Goal: Communication & Community: Answer question/provide support

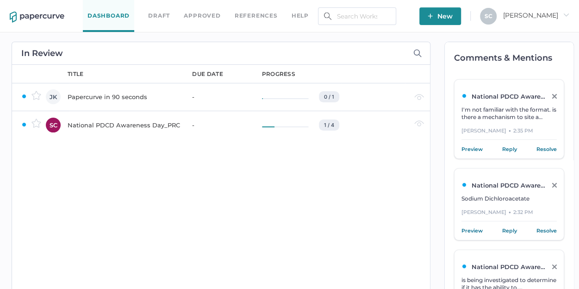
click at [82, 126] on div "National PDCD Awareness Day_PRC" at bounding box center [124, 125] width 113 height 11
click at [508, 145] on link "Reply" at bounding box center [510, 149] width 15 height 9
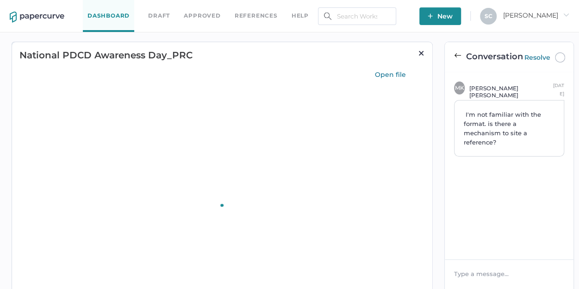
type input "75"
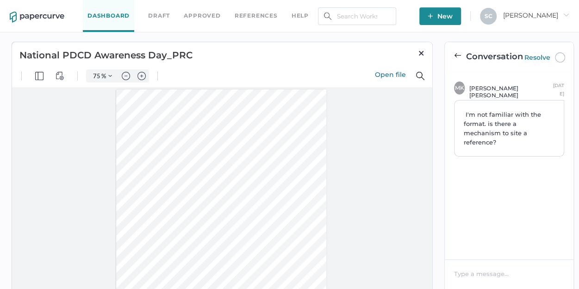
click at [478, 270] on div at bounding box center [510, 273] width 110 height 9
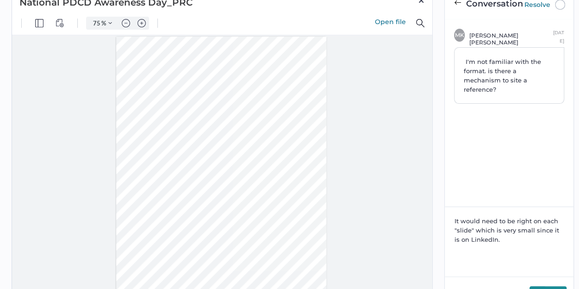
scroll to position [145, 0]
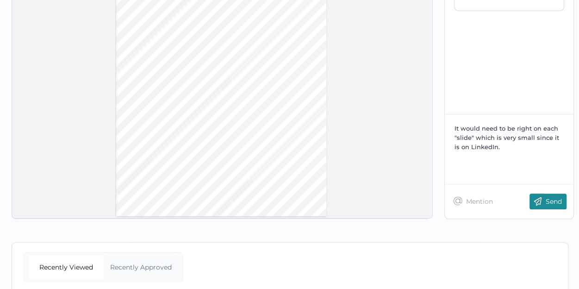
click at [540, 201] on img at bounding box center [538, 202] width 16 height 16
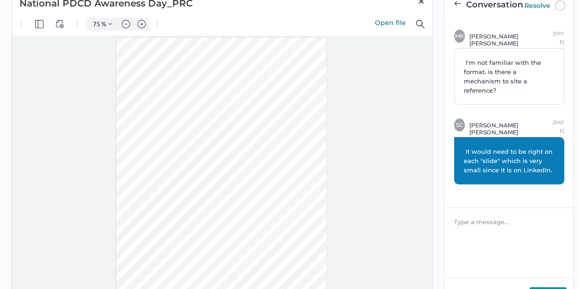
scroll to position [6, 0]
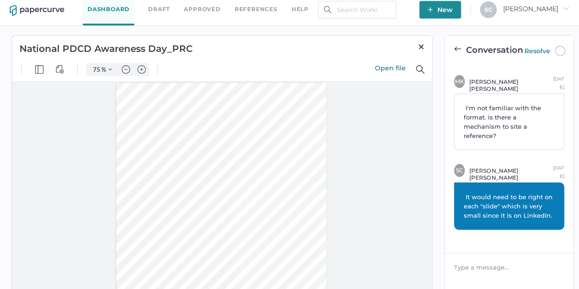
click at [456, 54] on span at bounding box center [457, 50] width 7 height 8
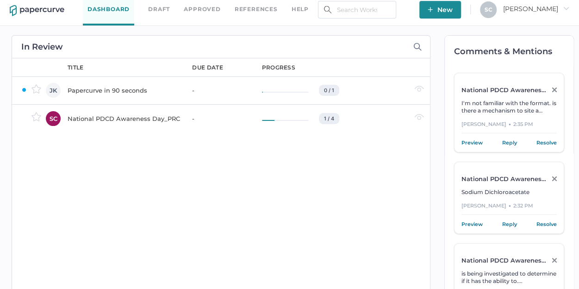
click at [466, 225] on link "Preview" at bounding box center [472, 224] width 21 height 9
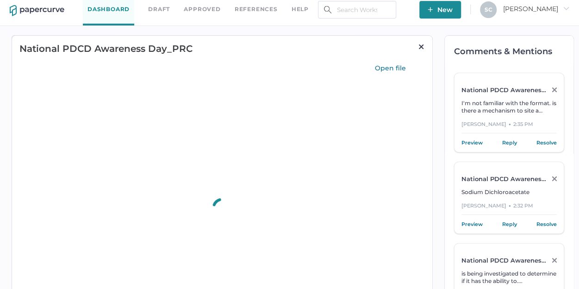
scroll to position [0, 0]
type input "75"
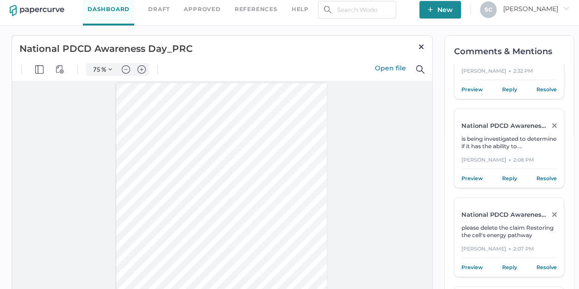
scroll to position [139, 0]
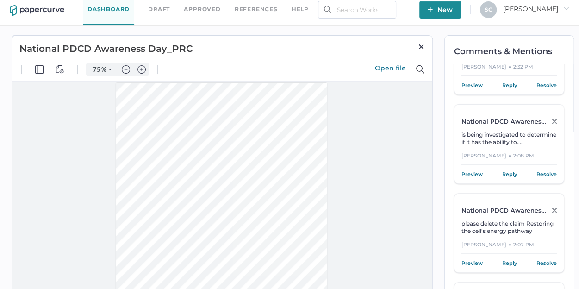
click at [473, 171] on link "Preview" at bounding box center [472, 174] width 21 height 9
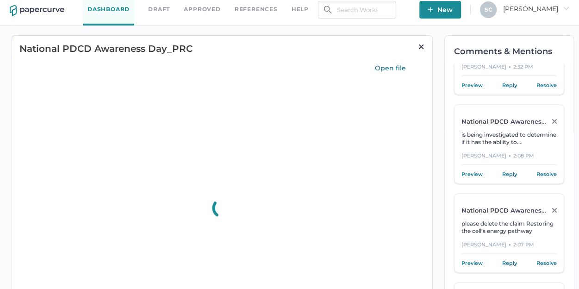
scroll to position [0, 0]
type input "75"
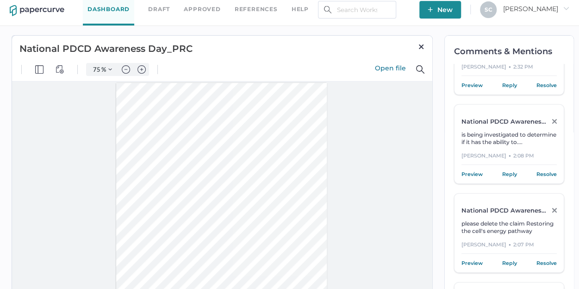
click at [475, 171] on link "Preview" at bounding box center [472, 174] width 21 height 9
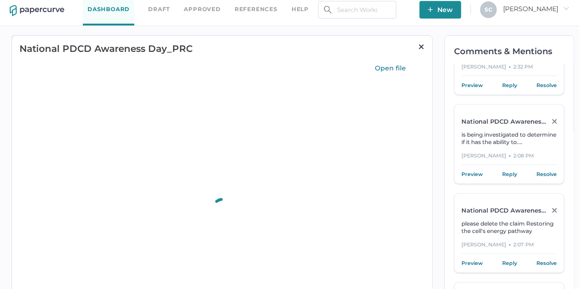
scroll to position [0, 0]
type input "75"
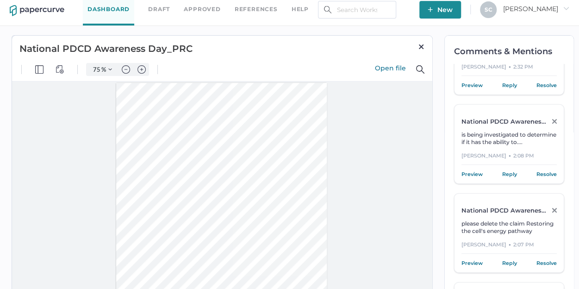
click at [506, 174] on link "Reply" at bounding box center [510, 174] width 15 height 9
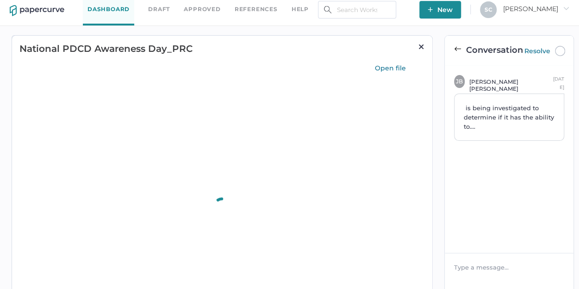
scroll to position [0, 0]
type input "75"
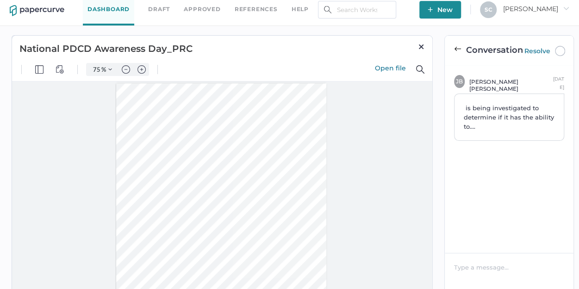
click at [464, 264] on div at bounding box center [510, 267] width 110 height 9
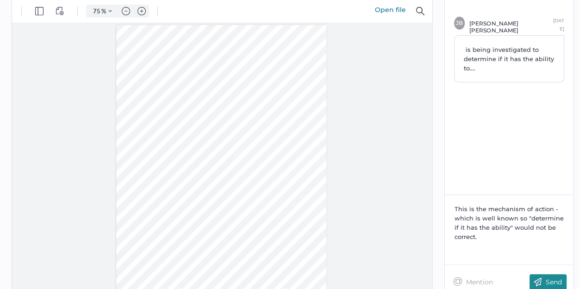
scroll to position [108, 0]
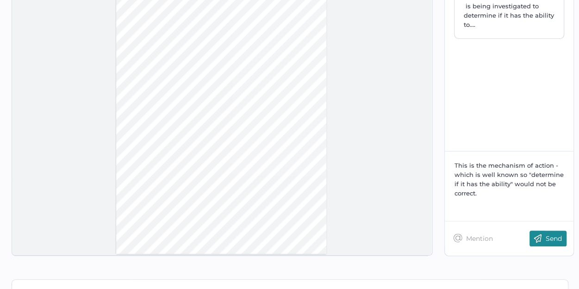
click at [555, 236] on p "Send" at bounding box center [554, 238] width 16 height 8
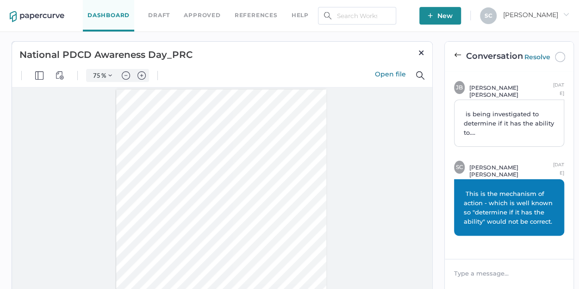
scroll to position [0, 0]
click at [454, 56] on img at bounding box center [457, 55] width 7 height 7
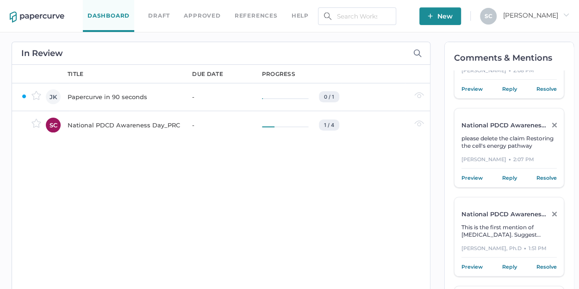
scroll to position [232, 0]
click at [473, 175] on link "Preview" at bounding box center [472, 176] width 21 height 9
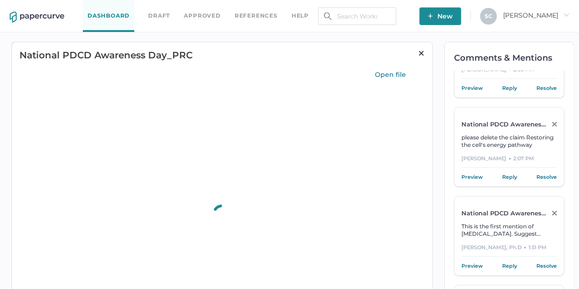
scroll to position [0, 0]
type input "75"
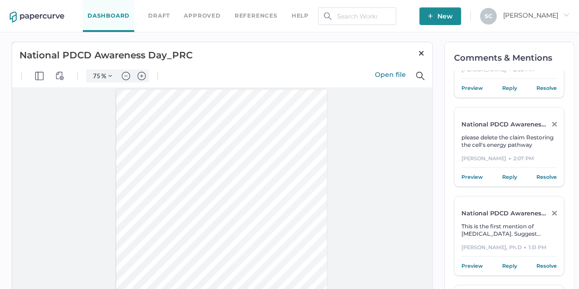
scroll to position [238, 0]
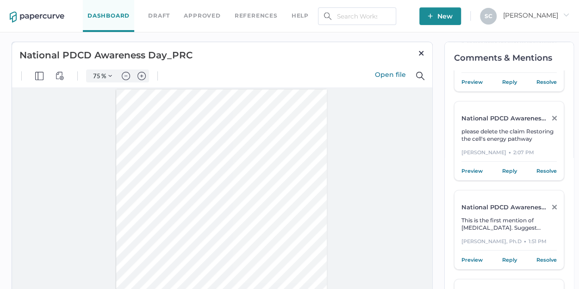
click at [468, 258] on link "Preview" at bounding box center [472, 259] width 21 height 9
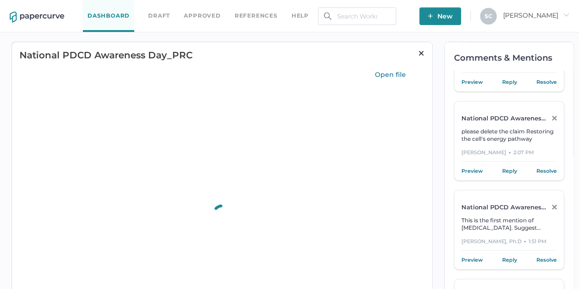
scroll to position [0, 0]
type input "75"
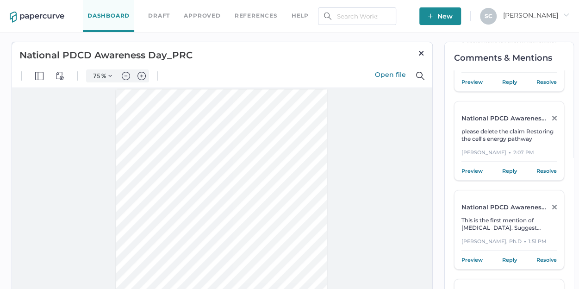
click at [504, 224] on span "This is the first mention of [MEDICAL_DATA]. Suggest adding it to the symptoms …" at bounding box center [509, 242] width 94 height 51
type input "1"
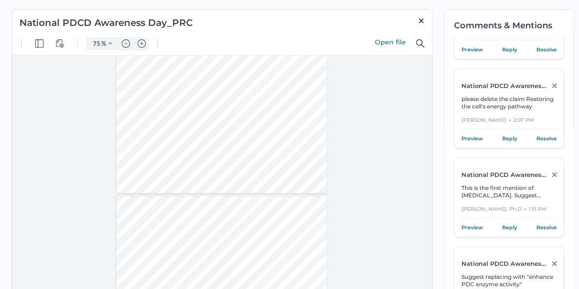
scroll to position [46, 0]
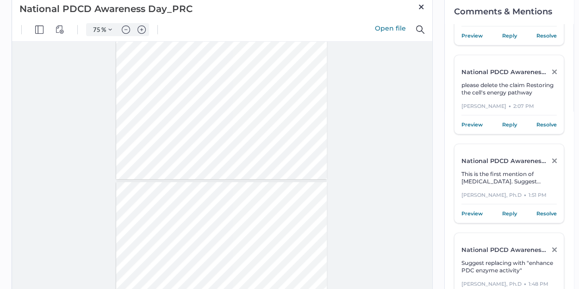
click at [510, 211] on link "Reply" at bounding box center [510, 213] width 15 height 9
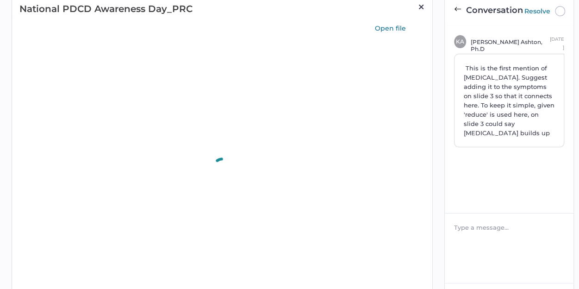
scroll to position [0, 0]
type input "75"
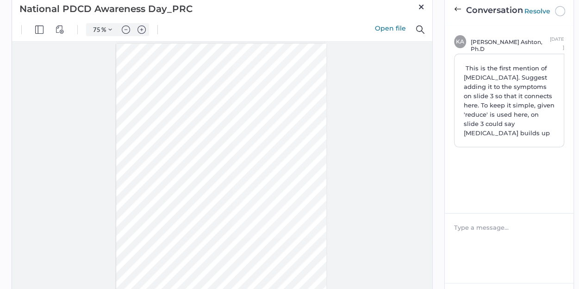
click at [460, 223] on div at bounding box center [510, 227] width 110 height 9
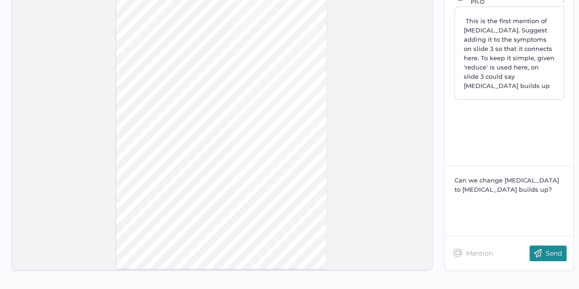
scroll to position [139, 0]
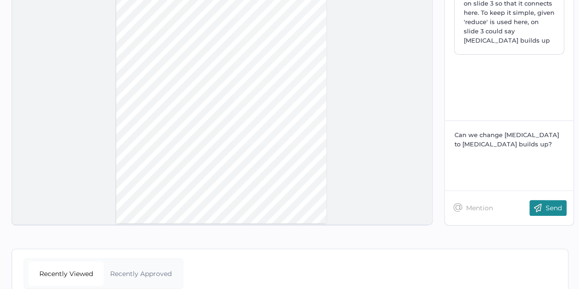
click at [552, 211] on div "Send" at bounding box center [548, 208] width 37 height 16
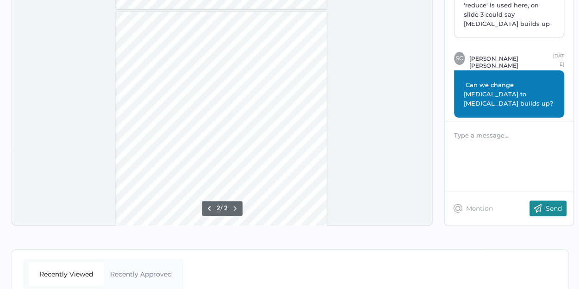
scroll to position [182, 0]
type input "1"
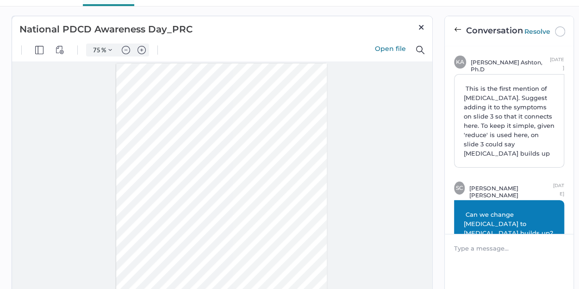
scroll to position [0, 0]
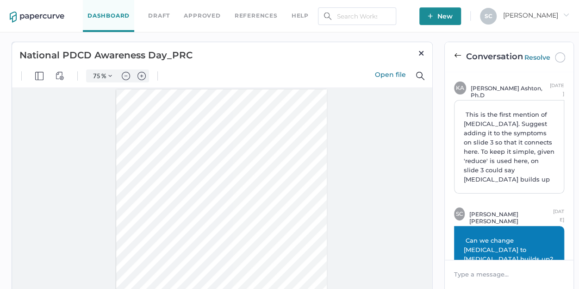
click at [459, 55] on img at bounding box center [457, 55] width 7 height 7
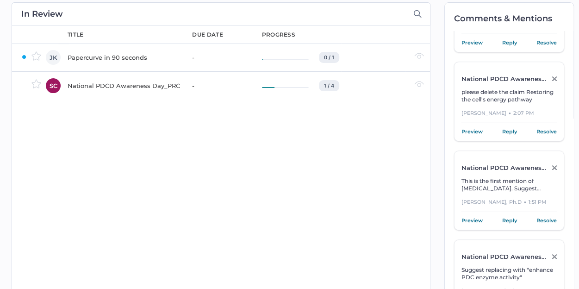
scroll to position [93, 0]
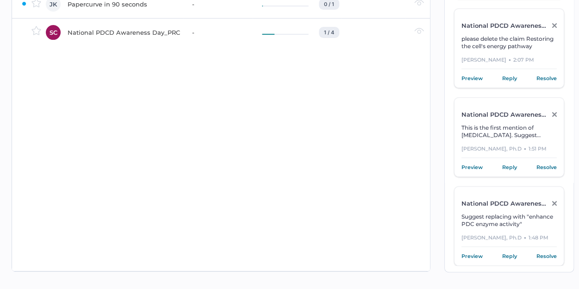
click at [473, 253] on link "Preview" at bounding box center [472, 256] width 21 height 9
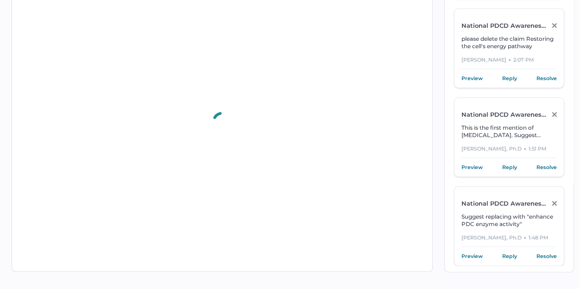
scroll to position [0, 0]
type input "75"
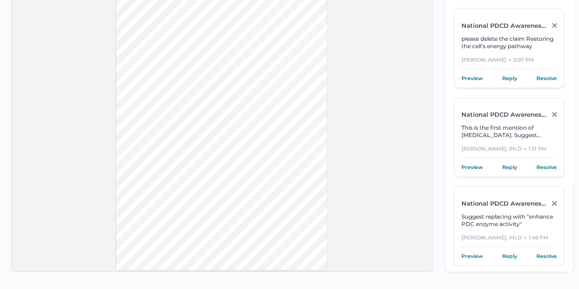
click at [507, 225] on div "National PDCD Awareness Day_PRC Suggest replacing with "enhance PDC enzyme acti…" at bounding box center [509, 226] width 110 height 80
click at [510, 252] on link "Reply" at bounding box center [510, 256] width 15 height 9
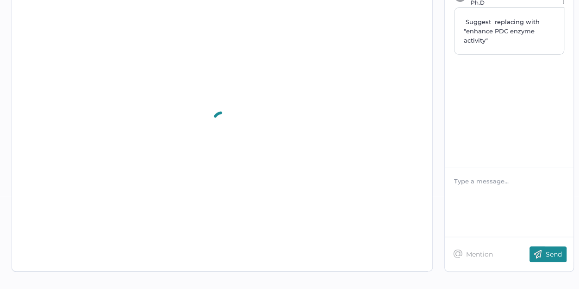
scroll to position [0, 0]
type input "75"
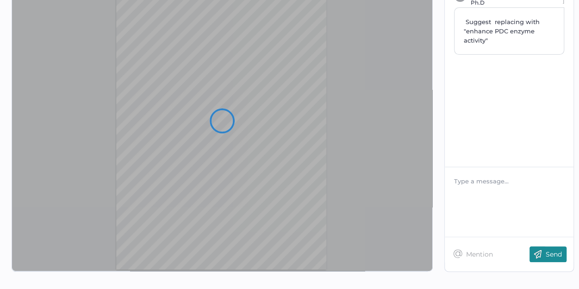
scroll to position [275, 0]
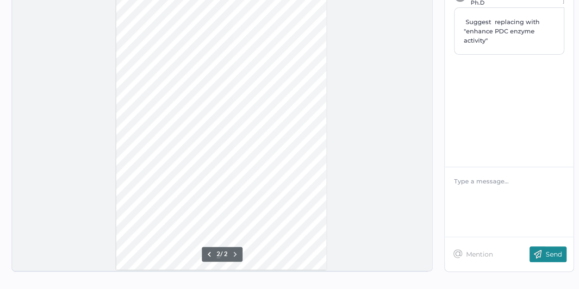
click at [479, 178] on div at bounding box center [510, 180] width 110 height 9
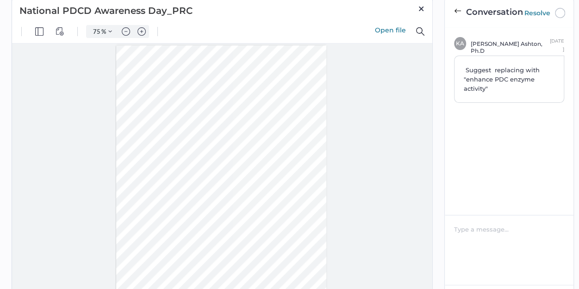
scroll to position [0, 0]
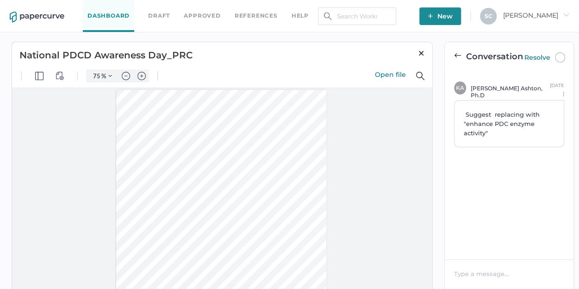
click at [456, 55] on img at bounding box center [457, 55] width 7 height 7
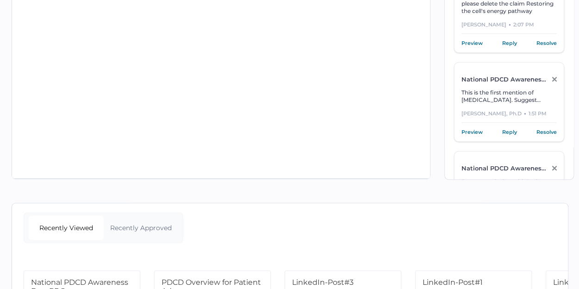
scroll to position [145, 0]
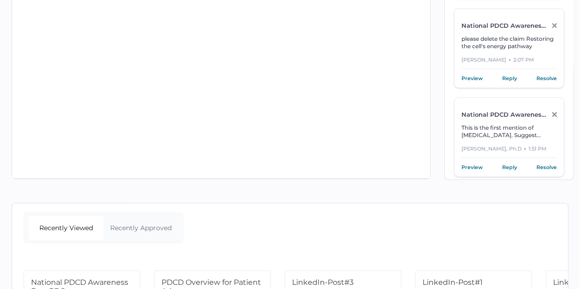
click at [487, 134] on span "This is the first mention of [MEDICAL_DATA]. Suggest adding it to the symptoms …" at bounding box center [509, 149] width 94 height 51
click at [473, 163] on link "Preview" at bounding box center [472, 167] width 21 height 9
type input "75"
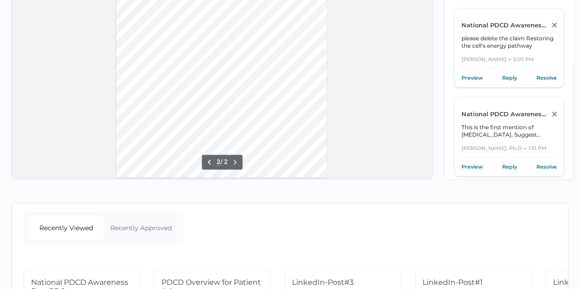
scroll to position [145, 0]
click at [503, 134] on span "This is the first mention of [MEDICAL_DATA]. Suggest adding it to the symptoms …" at bounding box center [509, 149] width 94 height 51
click at [504, 165] on link "Reply" at bounding box center [510, 167] width 15 height 9
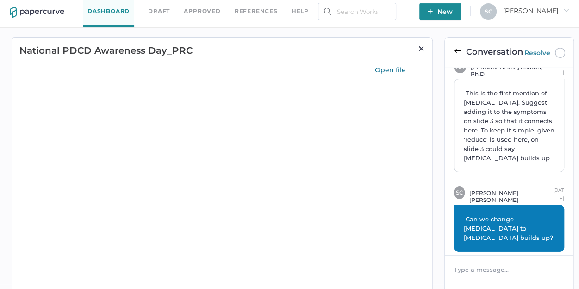
scroll to position [0, 0]
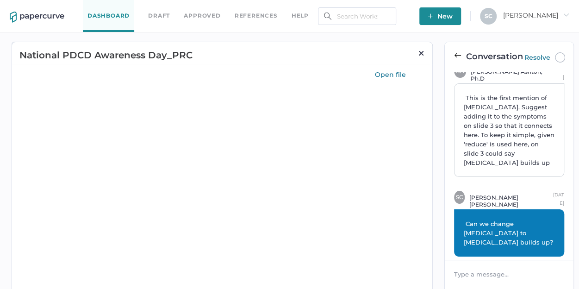
type input "75"
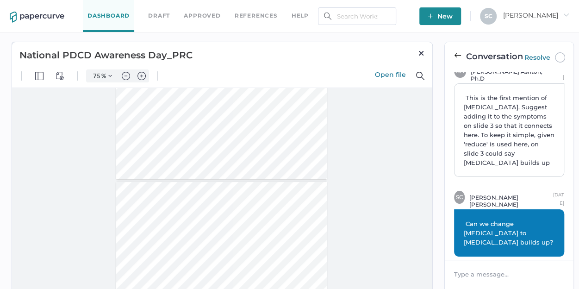
type input "1"
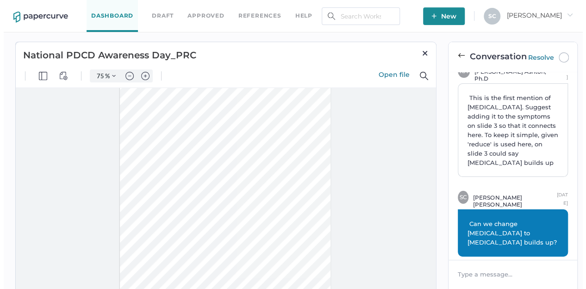
scroll to position [44, 0]
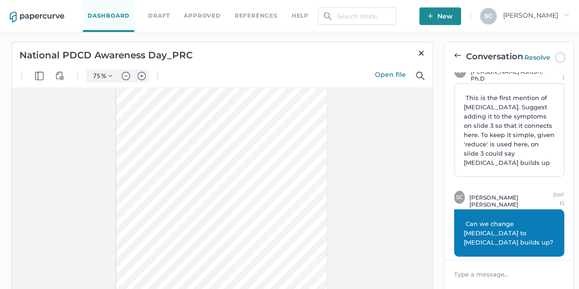
click at [422, 56] on img at bounding box center [421, 53] width 7 height 7
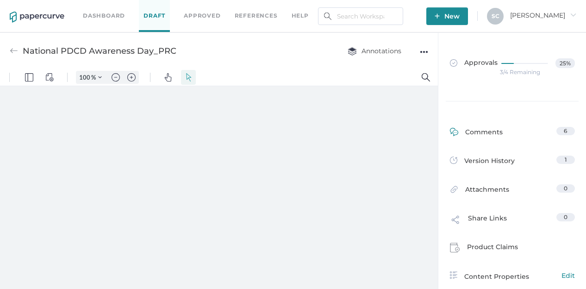
type input "80"
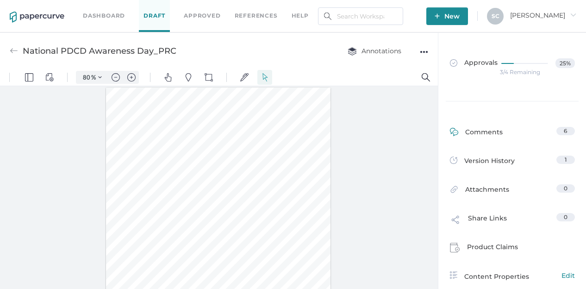
scroll to position [0, 0]
click at [478, 130] on div "Comments" at bounding box center [476, 134] width 53 height 14
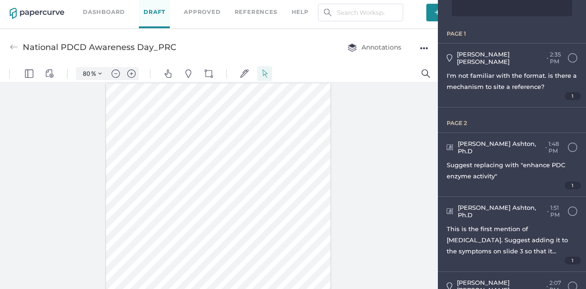
scroll to position [185, 0]
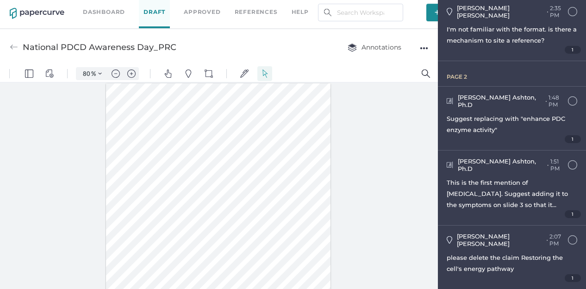
click at [233, 190] on div at bounding box center [218, 228] width 225 height 291
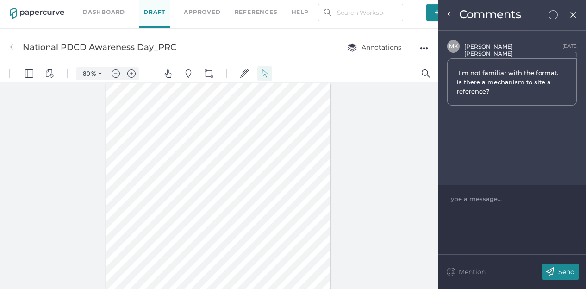
click at [452, 13] on img at bounding box center [450, 14] width 7 height 7
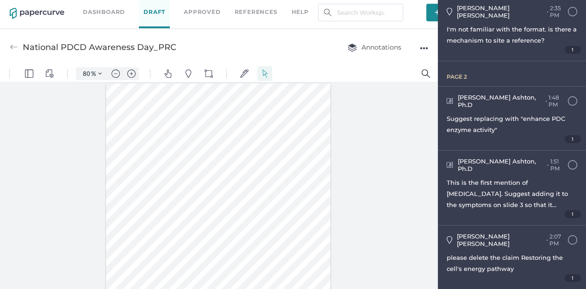
click at [503, 179] on span "This is the first mention of [MEDICAL_DATA]. Suggest adding it to the symptoms …" at bounding box center [511, 210] width 128 height 63
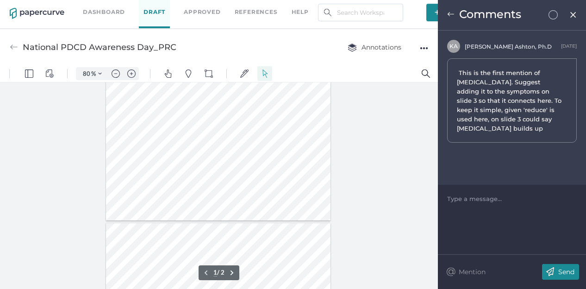
scroll to position [144, 0]
click at [449, 14] on img at bounding box center [450, 14] width 7 height 7
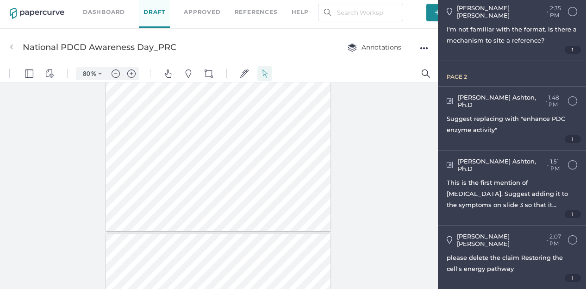
click at [483, 179] on span "This is the first mention of [MEDICAL_DATA]. Suggest adding it to the symptoms …" at bounding box center [511, 210] width 128 height 63
type input "2"
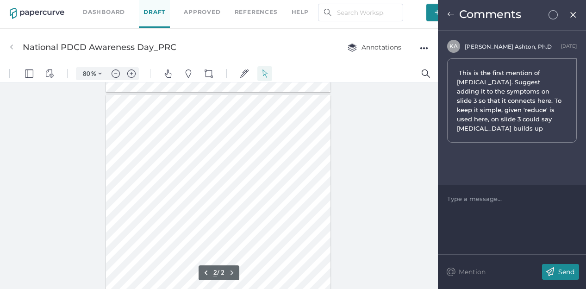
click at [449, 14] on img at bounding box center [450, 14] width 7 height 7
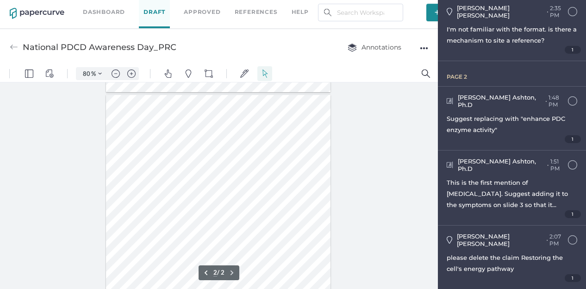
click at [476, 252] on div "please delete the claim Restoring the cell's energy pathway" at bounding box center [512, 263] width 131 height 22
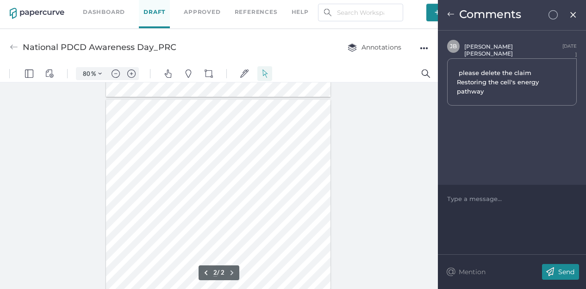
scroll to position [291, 0]
click at [447, 13] on img at bounding box center [450, 14] width 7 height 7
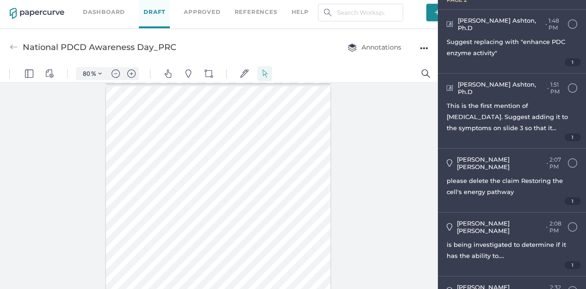
scroll to position [265, 0]
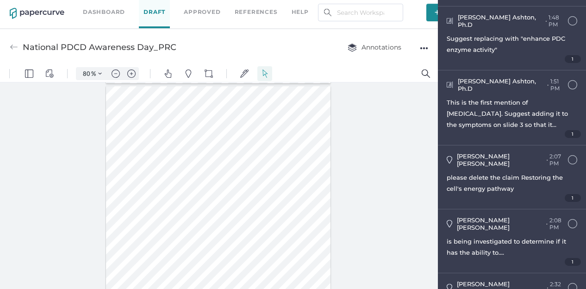
click at [478, 236] on div "is being investigated to determine if it has the ability to...." at bounding box center [512, 247] width 131 height 22
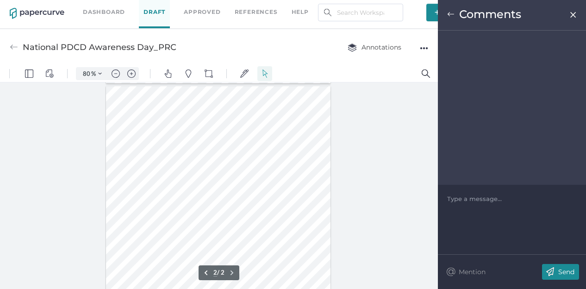
scroll to position [276, 0]
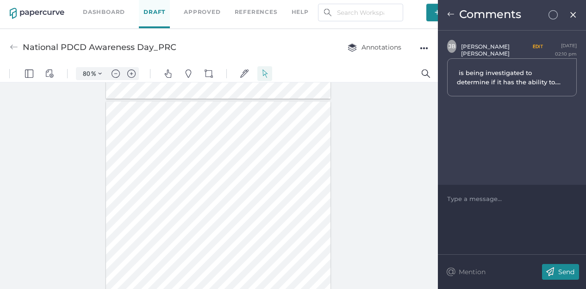
click at [508, 80] on span "is being investigated to determine if it has the ability to...." at bounding box center [509, 77] width 104 height 17
click at [540, 84] on span "is being investigated to determine if it has the ability to...." at bounding box center [509, 77] width 104 height 17
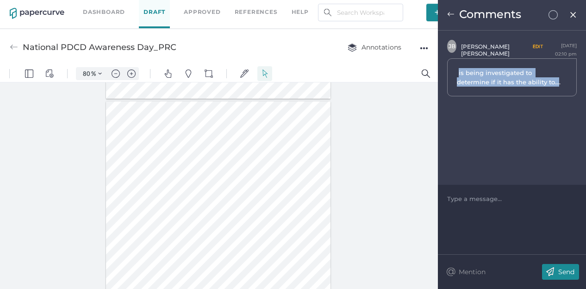
drag, startPoint x: 556, startPoint y: 81, endPoint x: 459, endPoint y: 71, distance: 97.8
click at [459, 71] on span "is being investigated to determine if it has the ability to...." at bounding box center [509, 77] width 104 height 17
copy span "is being investigated to determine if it has the ability to..."
click at [229, 184] on div at bounding box center [218, 246] width 225 height 291
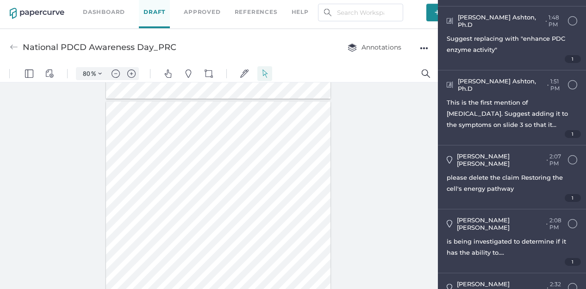
click at [263, 212] on div at bounding box center [218, 246] width 225 height 291
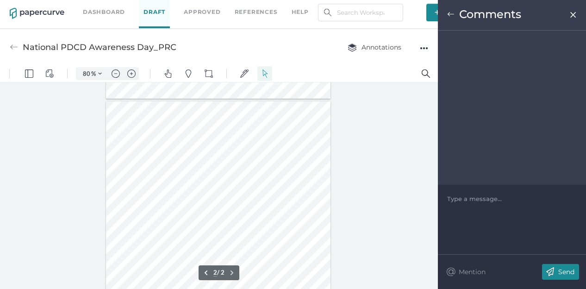
scroll to position [277, 0]
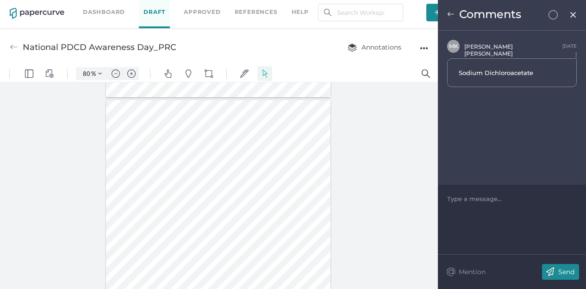
click at [143, 183] on div at bounding box center [218, 245] width 225 height 291
click at [575, 19] on div "Comments" at bounding box center [512, 15] width 148 height 31
click at [576, 13] on img at bounding box center [574, 14] width 8 height 7
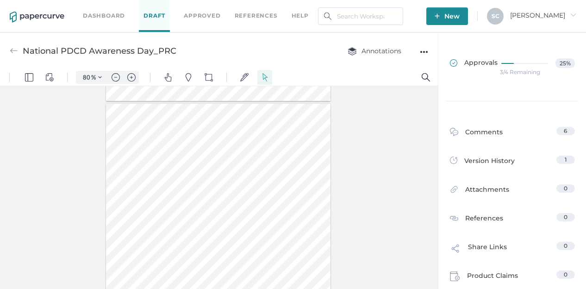
click at [484, 63] on span "Approvals" at bounding box center [474, 63] width 48 height 10
